Goal: Information Seeking & Learning: Learn about a topic

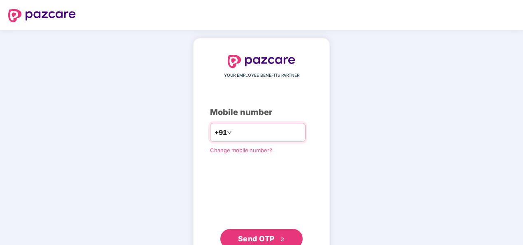
click at [242, 128] on input "number" at bounding box center [267, 132] width 68 height 13
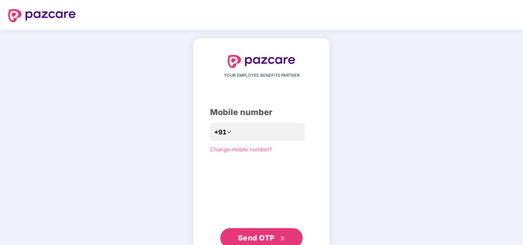
click at [257, 234] on span "Send OTP" at bounding box center [256, 237] width 37 height 9
click at [249, 236] on span "Send OTP" at bounding box center [256, 237] width 37 height 9
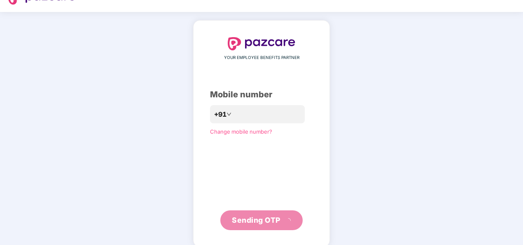
scroll to position [27, 0]
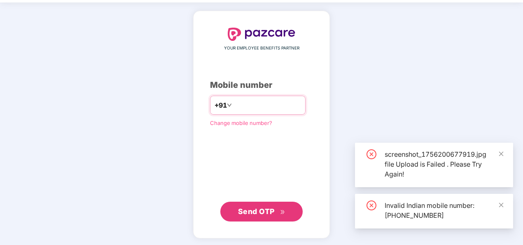
click at [239, 105] on input "**********" at bounding box center [267, 104] width 68 height 13
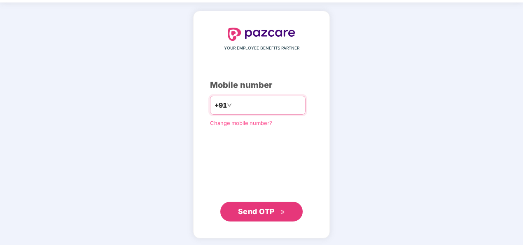
click at [233, 103] on input "**********" at bounding box center [267, 104] width 68 height 13
type input "**********"
click at [252, 214] on span "Send OTP" at bounding box center [261, 211] width 47 height 12
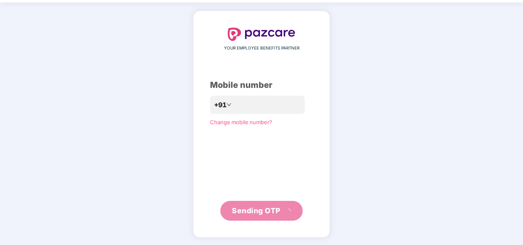
scroll to position [24, 0]
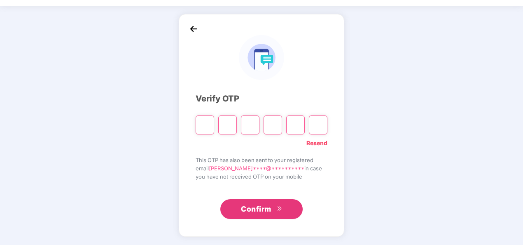
type input "*"
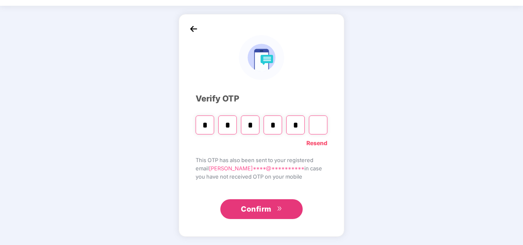
type input "*"
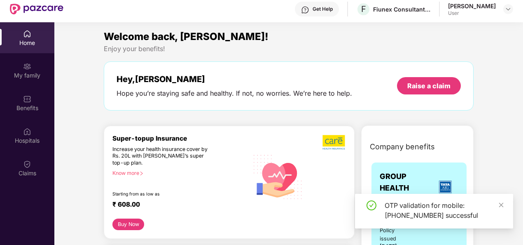
click at [28, 73] on div "My family" at bounding box center [27, 75] width 54 height 8
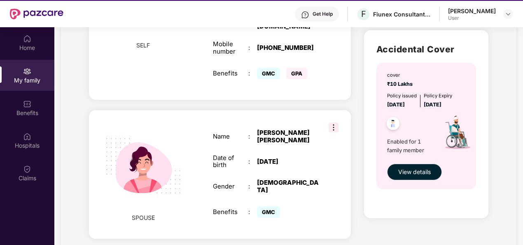
scroll to position [0, 0]
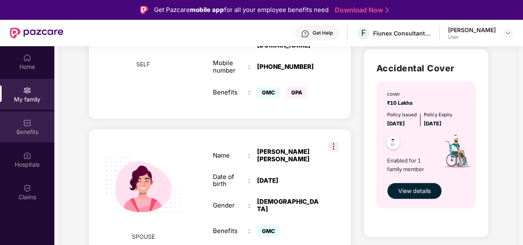
click at [23, 120] on img at bounding box center [27, 123] width 8 height 8
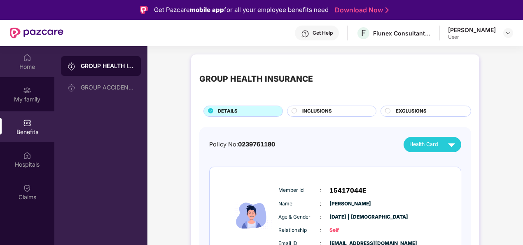
click at [24, 58] on img at bounding box center [27, 58] width 8 height 8
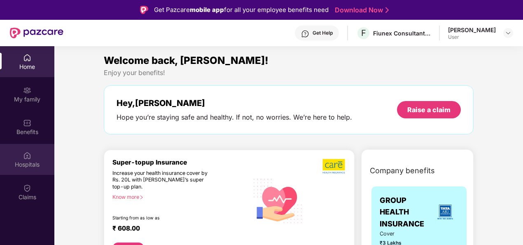
click at [26, 162] on div "Hospitals" at bounding box center [27, 164] width 54 height 8
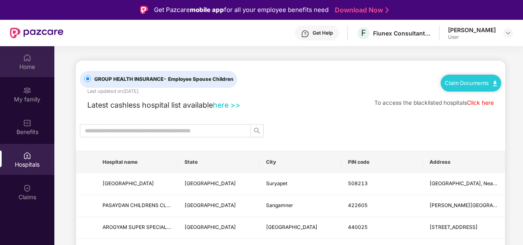
click at [32, 61] on div "Home" at bounding box center [27, 61] width 54 height 31
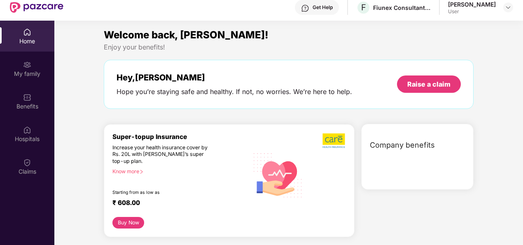
scroll to position [46, 0]
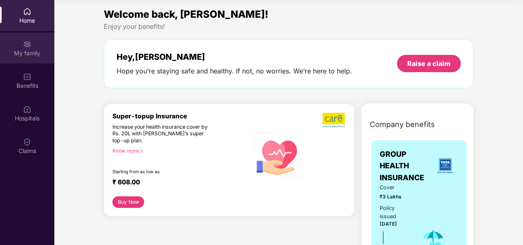
click at [34, 53] on div "My family" at bounding box center [27, 53] width 54 height 8
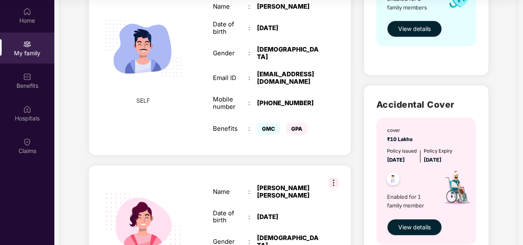
scroll to position [6, 0]
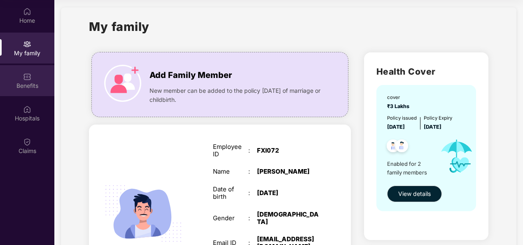
click at [23, 82] on div "Benefits" at bounding box center [27, 86] width 54 height 8
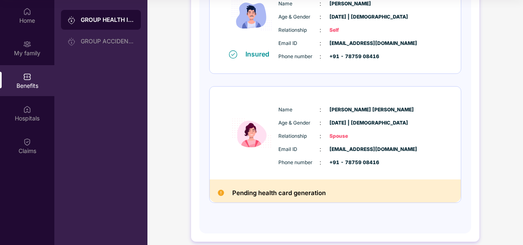
scroll to position [161, 0]
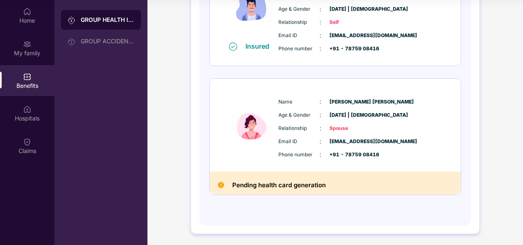
click at [219, 185] on img at bounding box center [221, 185] width 6 height 6
click at [224, 184] on div "Pending health card generation" at bounding box center [335, 182] width 251 height 23
click at [318, 184] on h2 "Pending health card generation" at bounding box center [278, 185] width 93 height 11
drag, startPoint x: 324, startPoint y: 184, endPoint x: 221, endPoint y: 184, distance: 103.7
click at [221, 184] on div "Pending health card generation" at bounding box center [335, 182] width 251 height 23
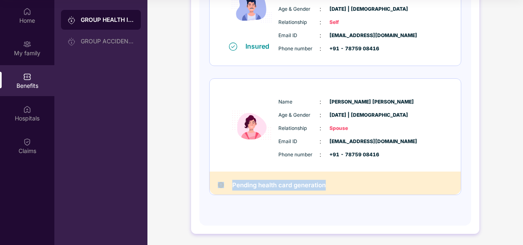
drag, startPoint x: 221, startPoint y: 184, endPoint x: 271, endPoint y: 210, distance: 56.7
click at [271, 210] on div "Policy No: 0239761180 Health Card Insured Member Id : 15417044E Name : [PERSON_…" at bounding box center [335, 72] width 252 height 286
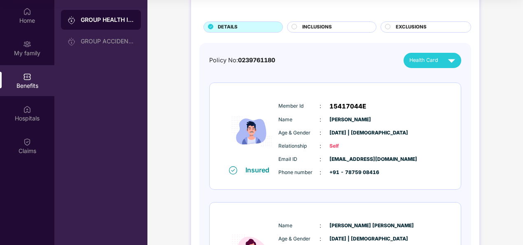
scroll to position [0, 0]
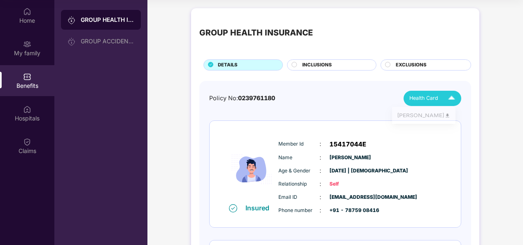
drag, startPoint x: 454, startPoint y: 93, endPoint x: 450, endPoint y: 99, distance: 6.3
click at [453, 94] on img at bounding box center [451, 98] width 14 height 14
click at [447, 165] on div "Insured Member Id : 15417044E Name : [PERSON_NAME] Age & Gender : [DATE] | [DEM…" at bounding box center [335, 174] width 251 height 107
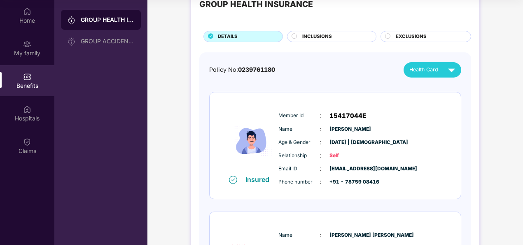
scroll to position [41, 0]
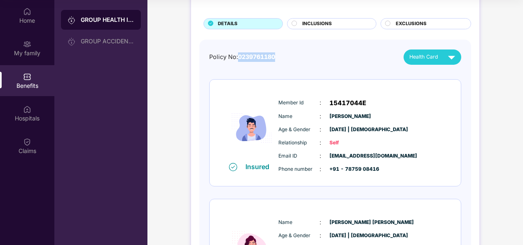
drag, startPoint x: 239, startPoint y: 58, endPoint x: 279, endPoint y: 57, distance: 40.4
click at [279, 57] on div "Policy No: 0239761180 Health Card" at bounding box center [335, 56] width 252 height 15
drag, startPoint x: 279, startPoint y: 57, endPoint x: 337, endPoint y: 57, distance: 57.6
click at [337, 57] on div "Policy No: 0239761180 Health Card" at bounding box center [335, 56] width 252 height 15
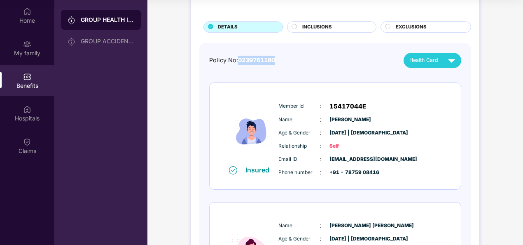
scroll to position [161, 0]
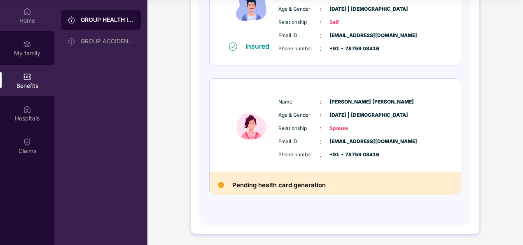
click at [26, 23] on div "Home" at bounding box center [27, 20] width 54 height 8
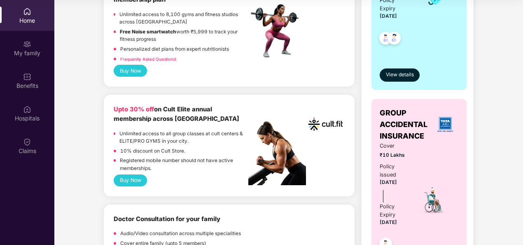
scroll to position [206, 0]
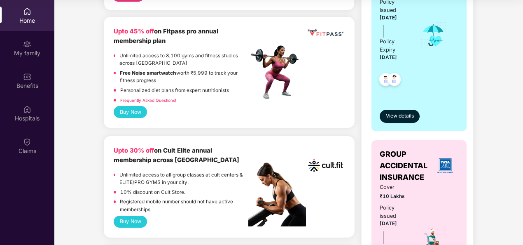
click at [134, 107] on button "Buy Now" at bounding box center [130, 112] width 33 height 12
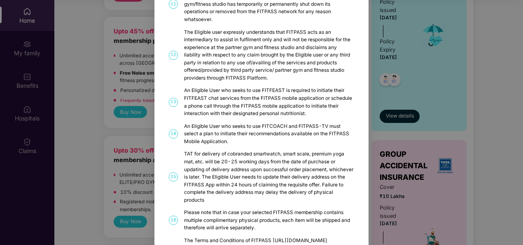
scroll to position [444, 0]
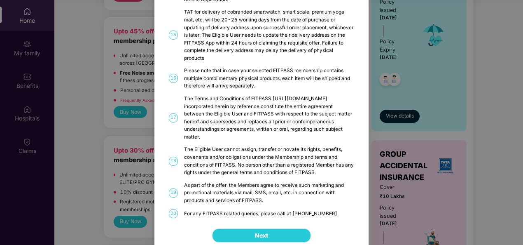
click at [259, 231] on span "Next" at bounding box center [261, 235] width 13 height 9
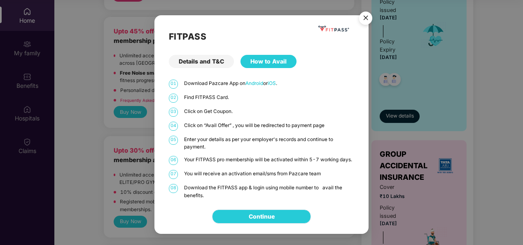
click at [263, 219] on link "Continue" at bounding box center [262, 216] width 26 height 9
click at [365, 18] on img "Close" at bounding box center [365, 19] width 23 height 23
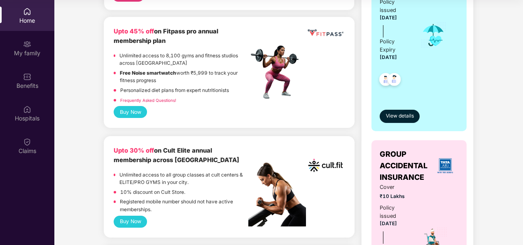
scroll to position [247, 0]
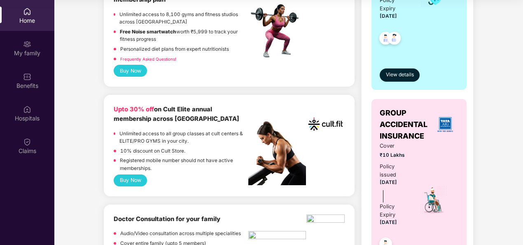
click at [129, 177] on button "Buy Now" at bounding box center [130, 180] width 33 height 12
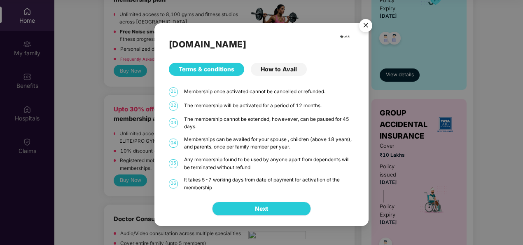
click at [255, 207] on span "Next" at bounding box center [261, 208] width 13 height 9
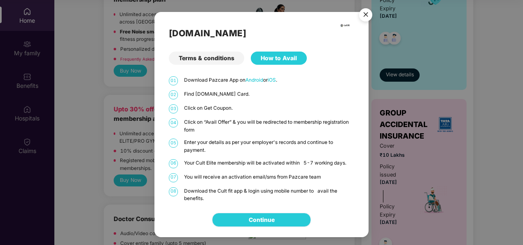
click at [254, 215] on link "Continue" at bounding box center [262, 219] width 26 height 9
click at [367, 13] on img "Close" at bounding box center [365, 16] width 23 height 23
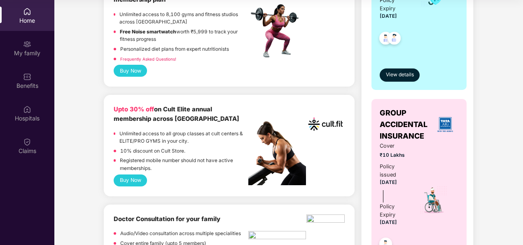
scroll to position [0, 0]
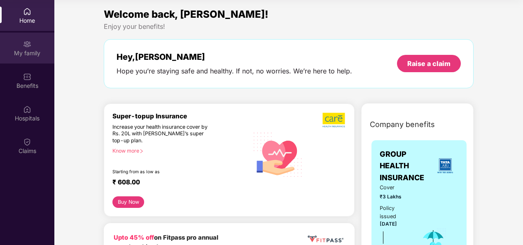
click at [30, 41] on img at bounding box center [27, 44] width 8 height 8
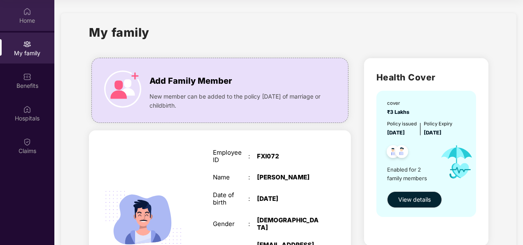
click at [27, 16] on div "Home" at bounding box center [27, 20] width 54 height 8
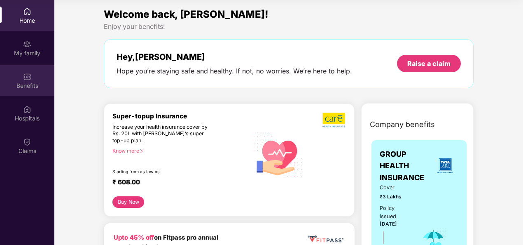
click at [28, 81] on div "Benefits" at bounding box center [27, 80] width 54 height 31
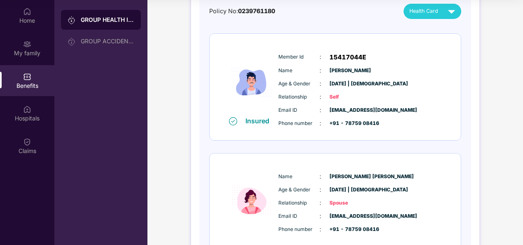
scroll to position [161, 0]
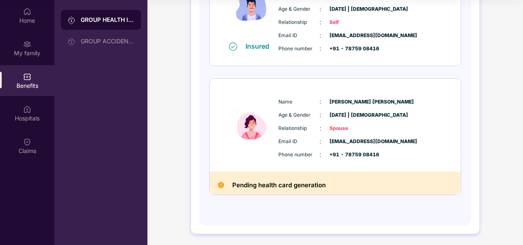
click at [220, 182] on img at bounding box center [221, 185] width 6 height 6
drag, startPoint x: 233, startPoint y: 182, endPoint x: 330, endPoint y: 184, distance: 97.6
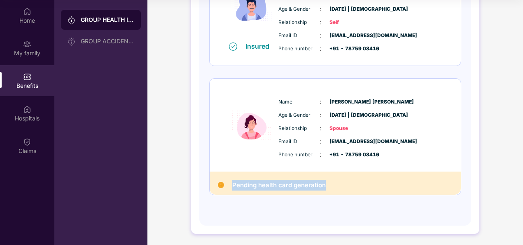
click at [330, 184] on div "Pending health card generation" at bounding box center [335, 182] width 251 height 23
drag, startPoint x: 330, startPoint y: 184, endPoint x: 310, endPoint y: 210, distance: 33.8
click at [310, 210] on div "Policy No: 0239761180 Health Card Insured Member Id : 15417044E Name : [PERSON_…" at bounding box center [335, 72] width 252 height 286
copy h2 "Pending health card generation"
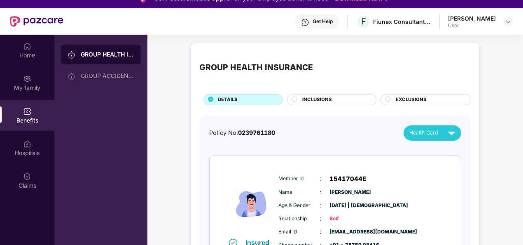
scroll to position [0, 0]
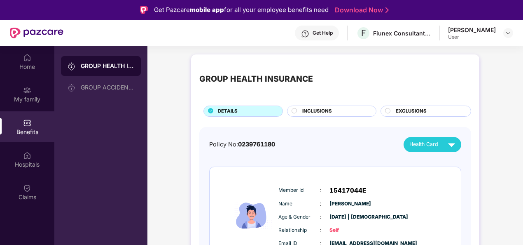
click at [457, 33] on div "[PERSON_NAME]" at bounding box center [472, 30] width 48 height 8
click at [301, 32] on div "Get Help" at bounding box center [317, 33] width 44 height 15
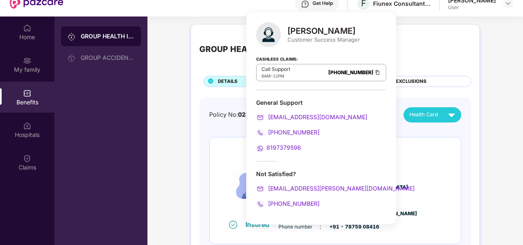
scroll to position [41, 0]
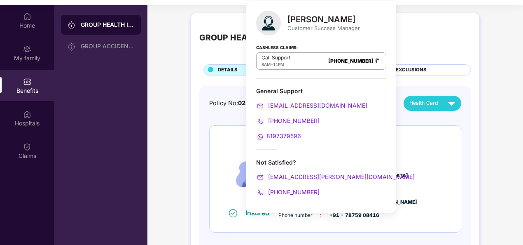
click at [375, 106] on div "Policy No: 0239761180 Health Card" at bounding box center [335, 103] width 252 height 15
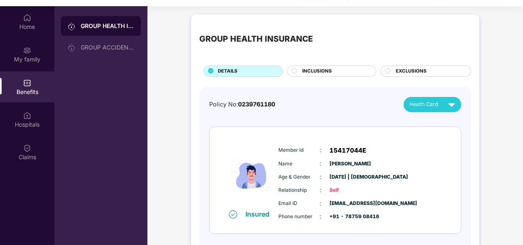
scroll to position [46, 0]
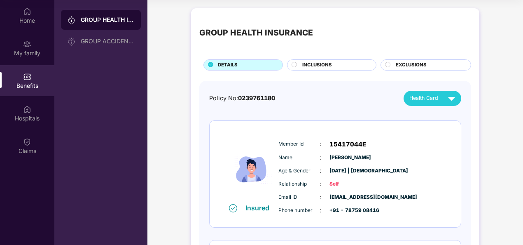
click at [422, 61] on span "EXCLUSIONS" at bounding box center [411, 64] width 31 height 7
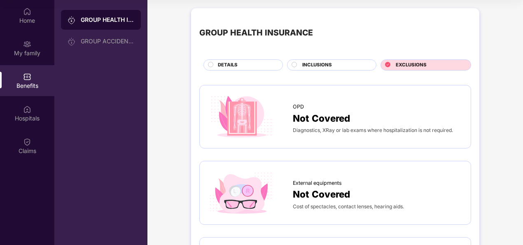
click at [321, 61] on span "INCLUSIONS" at bounding box center [317, 64] width 30 height 7
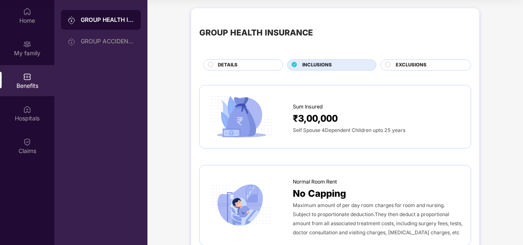
click at [223, 65] on span "DETAILS" at bounding box center [228, 64] width 20 height 7
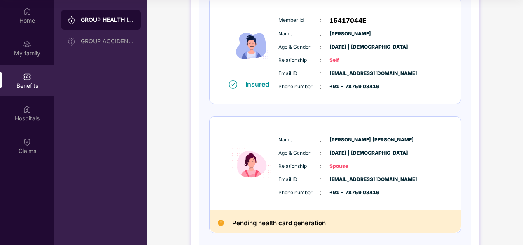
scroll to position [161, 0]
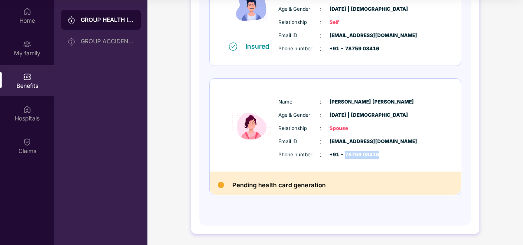
drag, startPoint x: 373, startPoint y: 153, endPoint x: 344, endPoint y: 153, distance: 29.2
click at [344, 153] on span "+91 - 78759 08416" at bounding box center [349, 155] width 41 height 8
drag, startPoint x: 344, startPoint y: 153, endPoint x: 396, endPoint y: 143, distance: 52.7
click at [396, 143] on div "Email ID : [EMAIL_ADDRESS][DOMAIN_NAME]" at bounding box center [359, 141] width 163 height 9
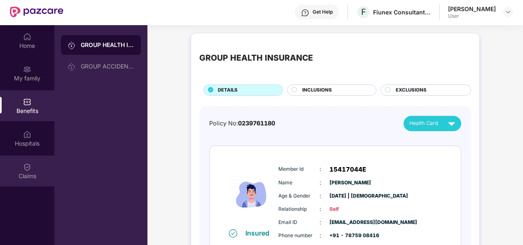
scroll to position [0, 0]
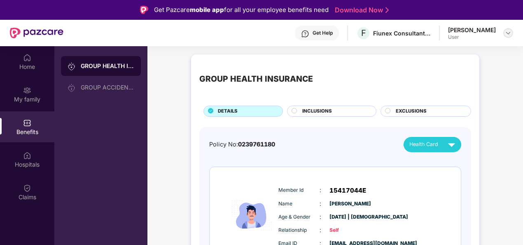
click at [509, 33] on img at bounding box center [508, 33] width 7 height 7
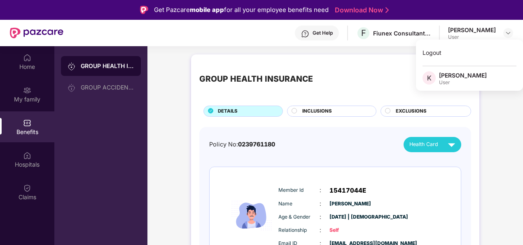
click at [351, 63] on div "GROUP HEALTH INSURANCE" at bounding box center [335, 79] width 272 height 33
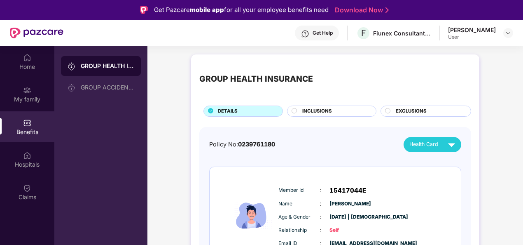
click at [398, 114] on span "EXCLUSIONS" at bounding box center [411, 110] width 31 height 7
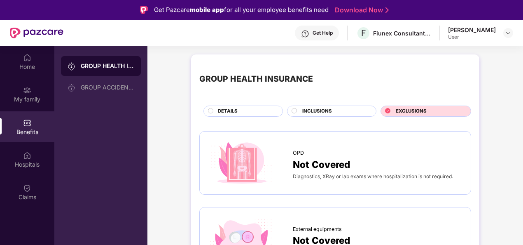
click at [324, 113] on span "INCLUSIONS" at bounding box center [317, 110] width 30 height 7
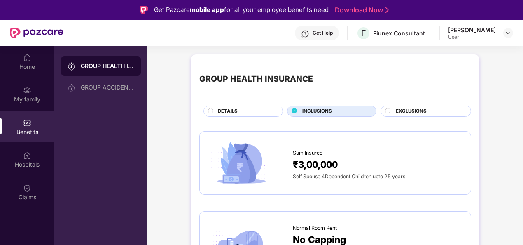
click at [247, 112] on div "DETAILS" at bounding box center [246, 111] width 65 height 9
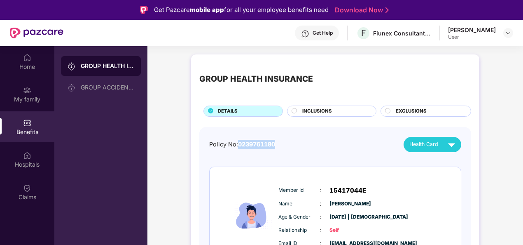
drag, startPoint x: 239, startPoint y: 144, endPoint x: 291, endPoint y: 144, distance: 51.9
click at [291, 144] on div "Policy No: 0239761180 Health Card" at bounding box center [335, 144] width 252 height 15
drag, startPoint x: 291, startPoint y: 144, endPoint x: 302, endPoint y: 146, distance: 11.7
click at [302, 146] on div "Policy No: 0239761180 Health Card" at bounding box center [335, 144] width 252 height 15
click at [100, 146] on div "GROUP HEALTH INSURANCE GROUP ACCIDENTAL INSURANCE" at bounding box center [100, 168] width 93 height 245
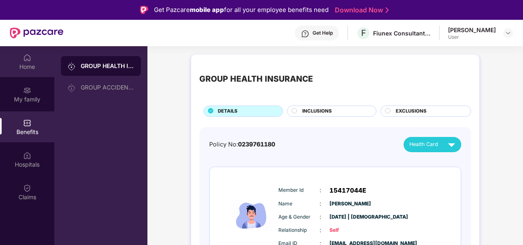
click at [27, 60] on img at bounding box center [27, 58] width 8 height 8
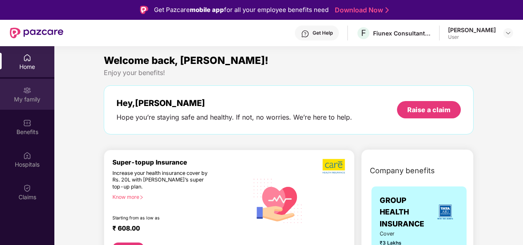
click at [26, 93] on img at bounding box center [27, 90] width 8 height 8
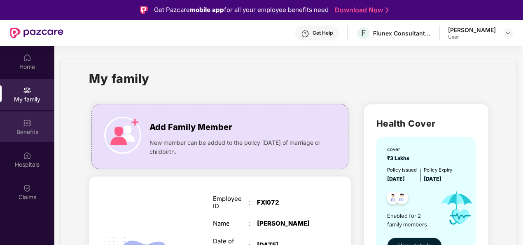
click at [29, 120] on img at bounding box center [27, 123] width 8 height 8
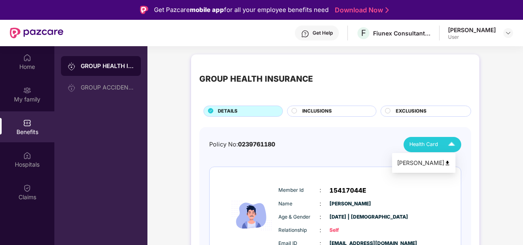
click at [452, 143] on img at bounding box center [451, 144] width 14 height 14
click at [410, 164] on div "[PERSON_NAME]" at bounding box center [424, 162] width 54 height 9
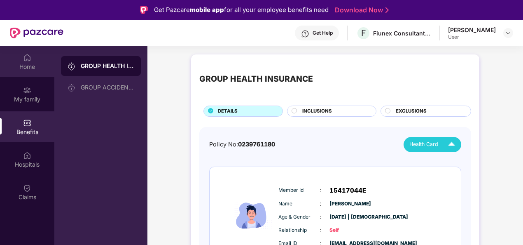
click at [26, 63] on div "Home" at bounding box center [27, 67] width 54 height 8
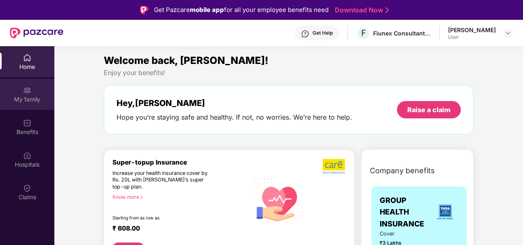
click at [30, 91] on img at bounding box center [27, 90] width 8 height 8
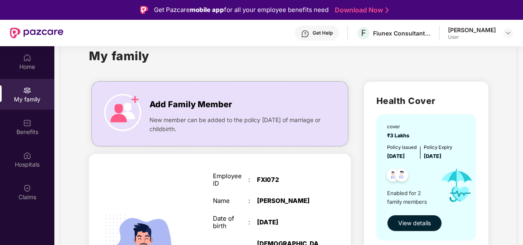
scroll to position [124, 0]
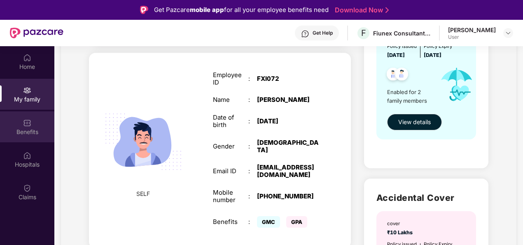
click at [28, 123] on img at bounding box center [27, 123] width 8 height 8
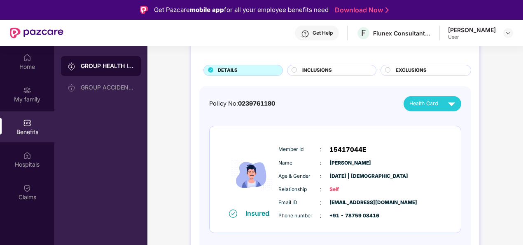
scroll to position [0, 0]
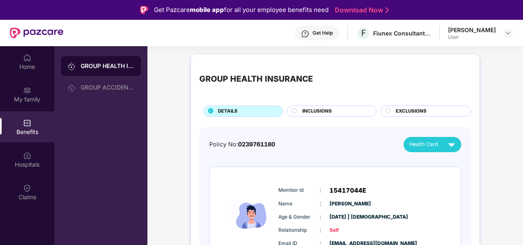
click at [312, 35] on div "Get Help" at bounding box center [322, 33] width 20 height 7
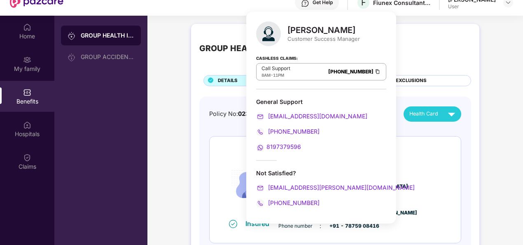
scroll to position [41, 0]
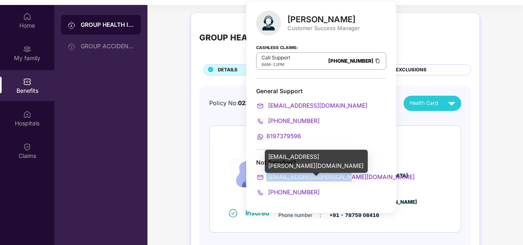
drag, startPoint x: 305, startPoint y: 175, endPoint x: 266, endPoint y: 175, distance: 38.3
click at [266, 175] on div "[EMAIL_ADDRESS][PERSON_NAME][DOMAIN_NAME]" at bounding box center [321, 176] width 130 height 9
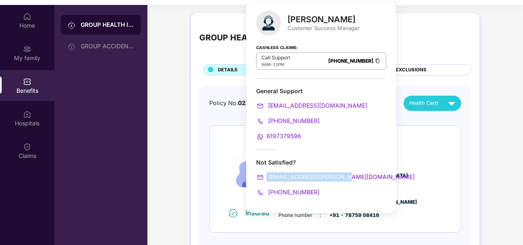
copy span "[EMAIL_ADDRESS][PERSON_NAME][DOMAIN_NAME]"
click at [437, 175] on div "Age & Gender : [DATE] | [DEMOGRAPHIC_DATA]" at bounding box center [359, 175] width 163 height 9
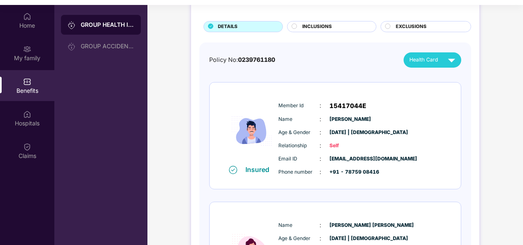
scroll to position [161, 0]
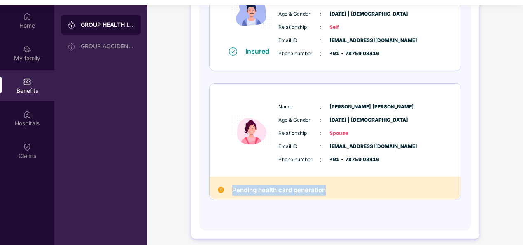
drag, startPoint x: 233, startPoint y: 190, endPoint x: 329, endPoint y: 189, distance: 96.3
click at [329, 189] on div "Pending health card generation" at bounding box center [335, 187] width 251 height 23
copy h2 "Pending health card generation"
click at [347, 186] on div "Pending health card generation" at bounding box center [335, 187] width 251 height 23
click at [448, 64] on div "Insured Member Id : 15417044E Name : [PERSON_NAME] Age & Gender : [DATE] | [DEM…" at bounding box center [335, 17] width 251 height 107
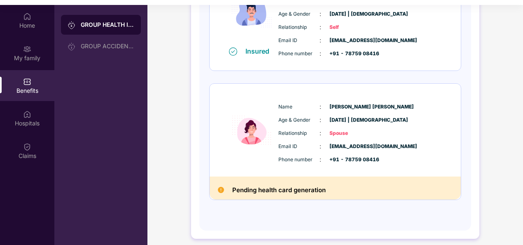
scroll to position [0, 0]
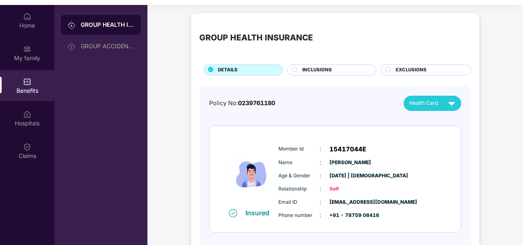
click at [172, 78] on div "GROUP HEALTH INSURANCE DETAILS INCLUSIONS EXCLUSIONS Policy No: 0239761180 Heal…" at bounding box center [334, 210] width 375 height 403
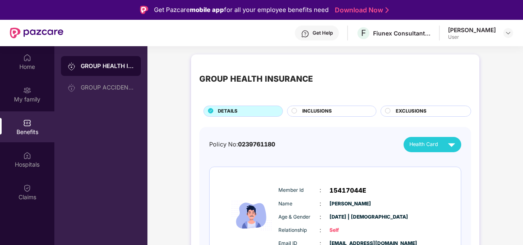
click at [312, 33] on div "Get Help" at bounding box center [322, 33] width 20 height 7
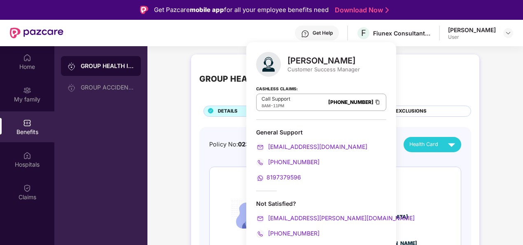
click at [431, 184] on div "Member Id : 15417044E Name : [PERSON_NAME] Age & Gender : [DATE] | [DEMOGRAPHIC…" at bounding box center [360, 223] width 168 height 84
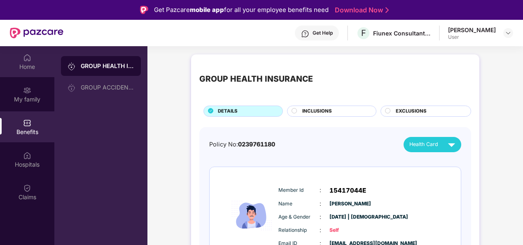
click at [24, 61] on img at bounding box center [27, 58] width 8 height 8
